Goal: Transaction & Acquisition: Purchase product/service

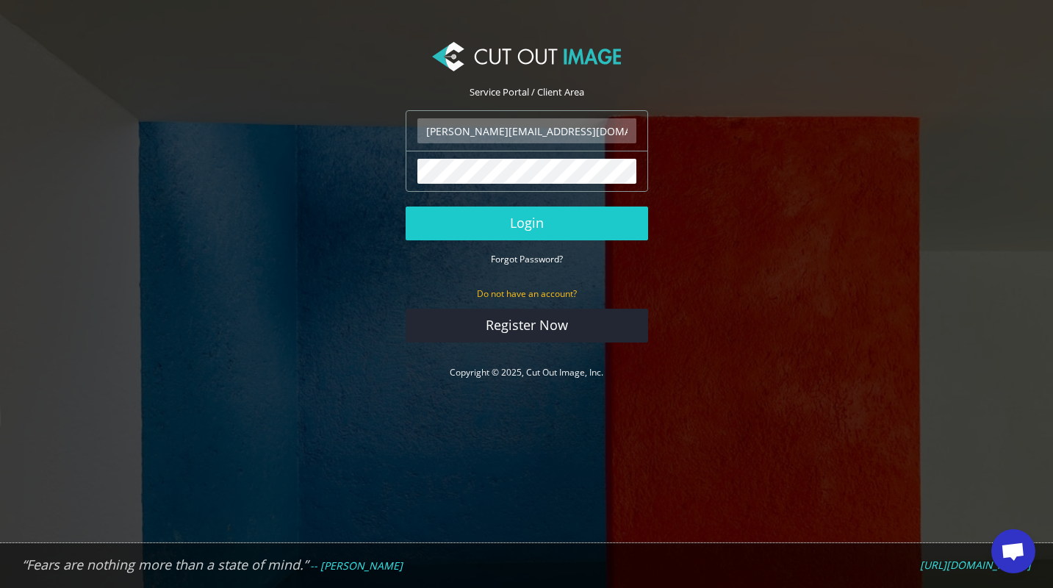
type input "nick@wanderbrooks.nl"
click at [526, 223] on button "Login" at bounding box center [526, 223] width 242 height 34
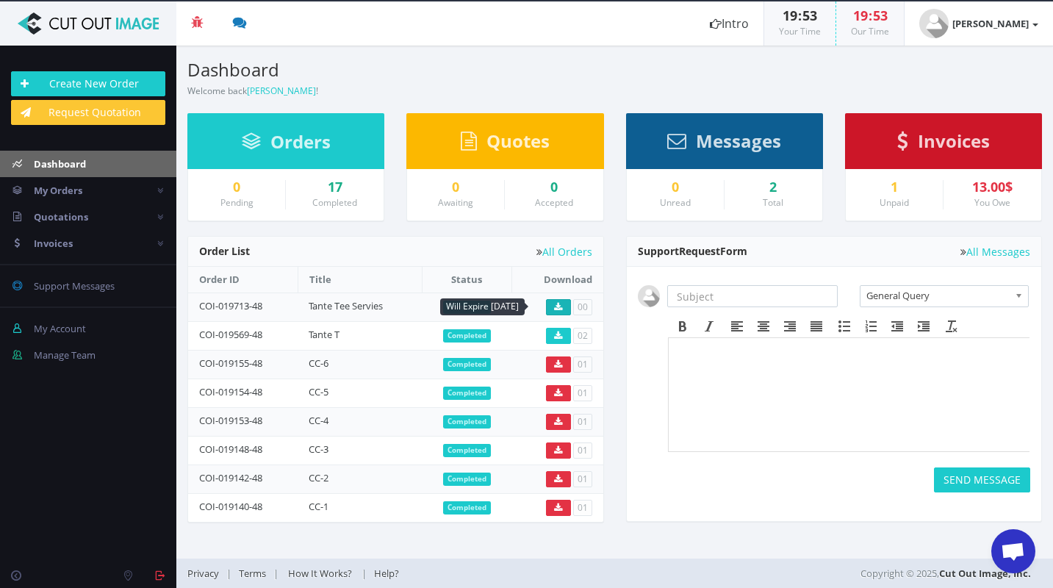
click at [566, 309] on link at bounding box center [558, 307] width 25 height 16
click at [902, 184] on div "1" at bounding box center [894, 187] width 75 height 15
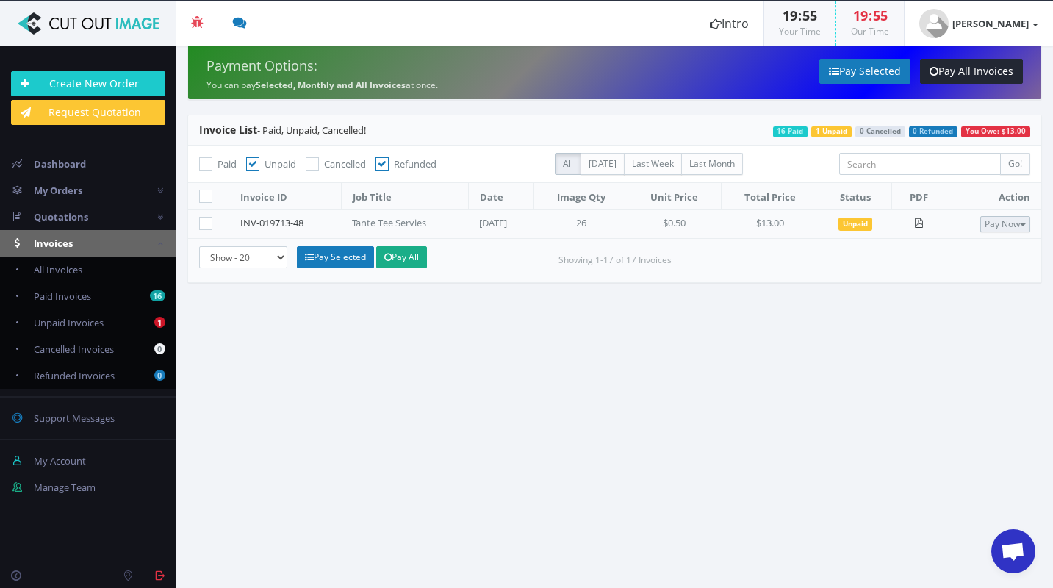
click at [998, 218] on button "Pay Now" at bounding box center [1005, 224] width 50 height 16
click at [975, 278] on link "Credit Card" at bounding box center [971, 271] width 116 height 22
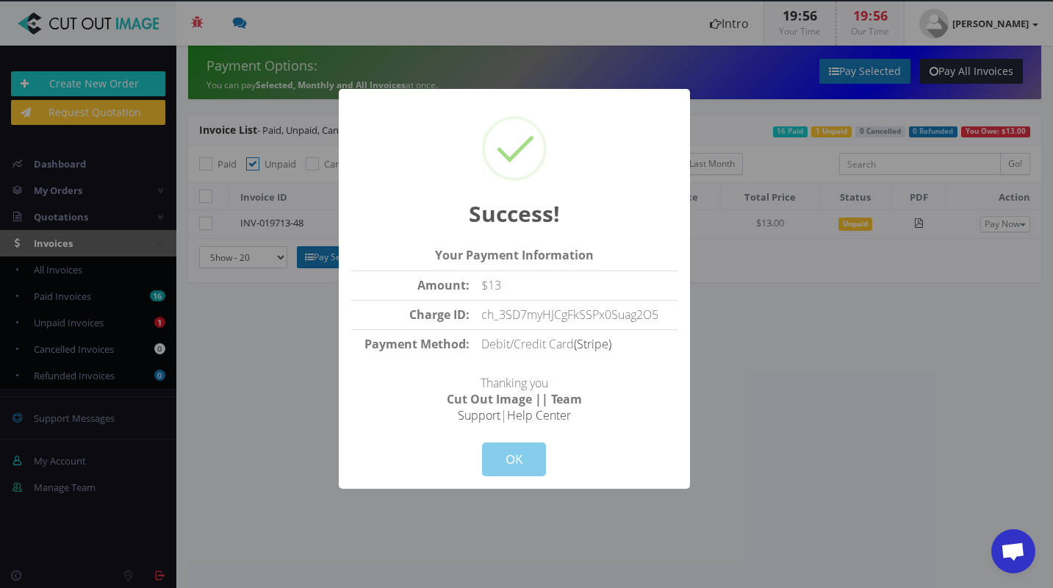
click at [519, 464] on button "OK" at bounding box center [514, 459] width 64 height 34
